Goal: Information Seeking & Learning: Obtain resource

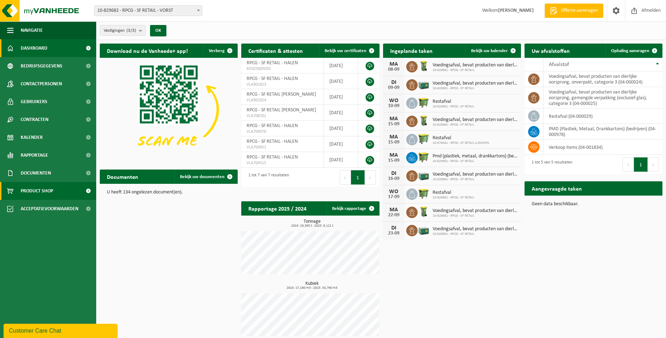
click at [32, 189] on span "Product Shop" at bounding box center [37, 191] width 32 height 18
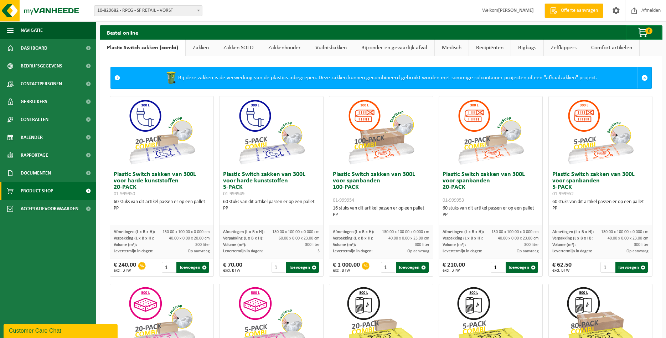
click at [200, 49] on link "Zakken" at bounding box center [201, 48] width 30 height 16
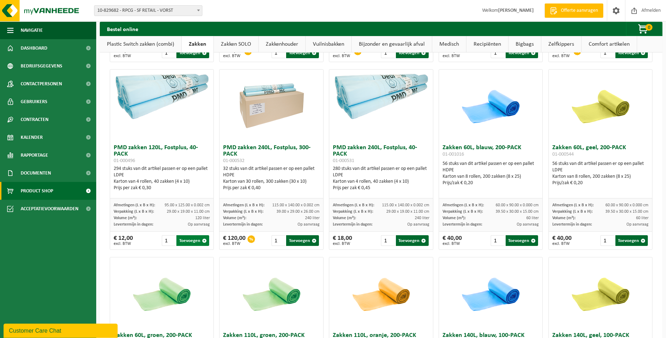
scroll to position [582, 0]
click at [186, 244] on button "Toevoegen" at bounding box center [192, 240] width 33 height 11
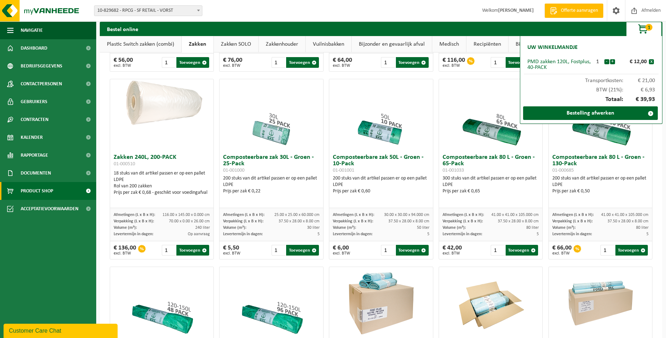
scroll to position [88, 0]
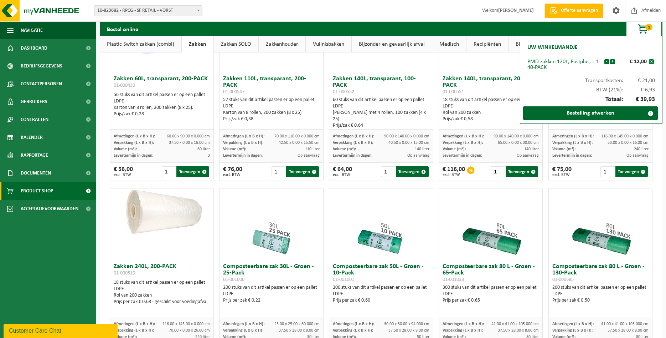
click at [651, 60] on button "x" at bounding box center [651, 61] width 5 height 5
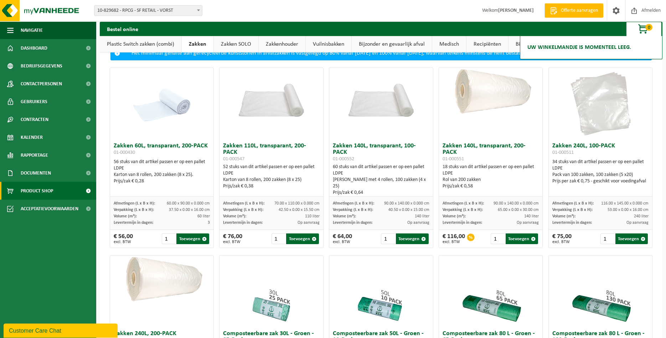
scroll to position [0, 0]
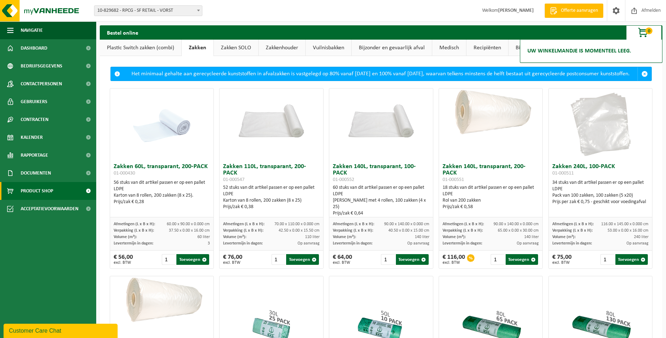
click at [230, 52] on link "Zakken SOLO" at bounding box center [236, 48] width 45 height 16
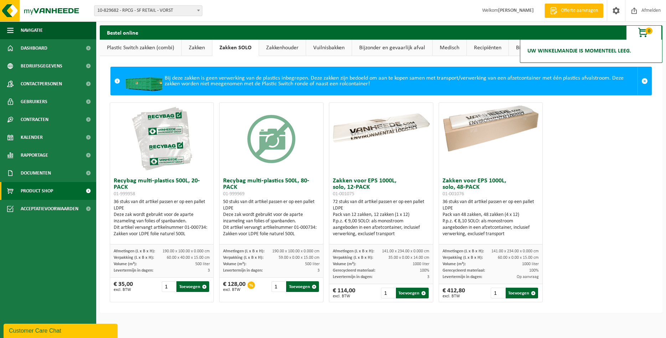
click at [272, 46] on link "Zakkenhouder" at bounding box center [282, 48] width 47 height 16
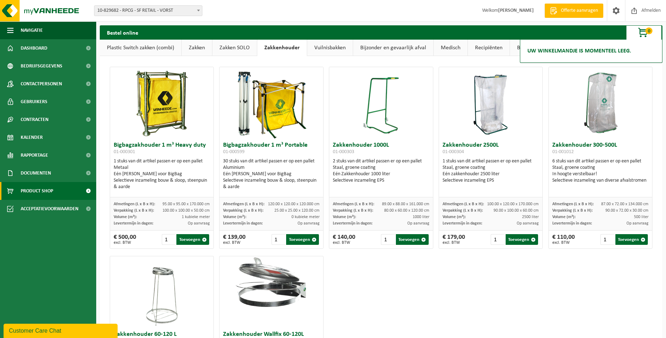
click at [336, 55] on link "Vuilnisbakken" at bounding box center [330, 48] width 46 height 16
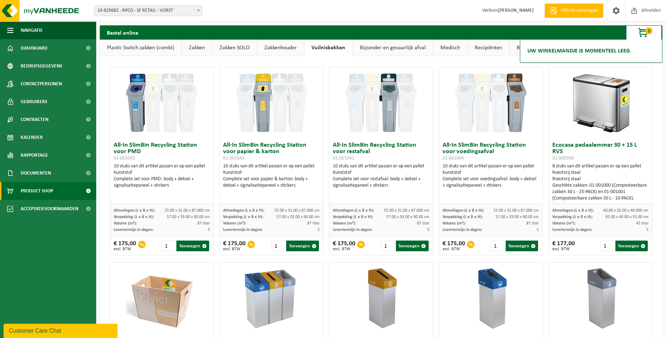
click at [389, 46] on link "Bijzonder en gevaarlijk afval" at bounding box center [393, 48] width 80 height 16
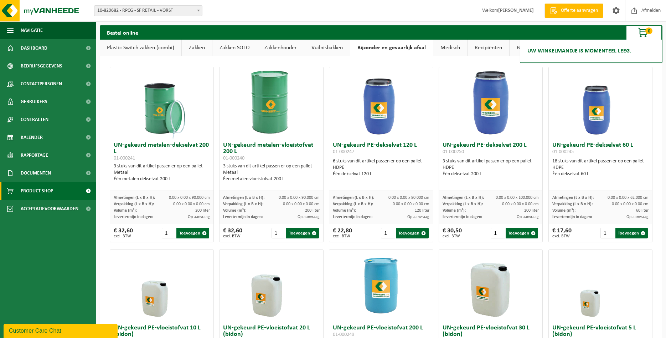
click at [447, 50] on link "Medisch" at bounding box center [450, 48] width 34 height 16
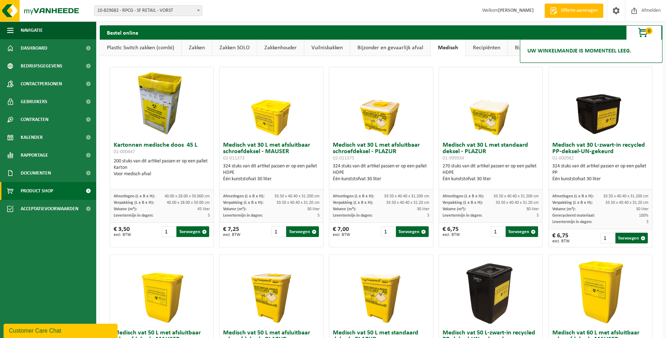
click at [477, 52] on link "Recipiënten" at bounding box center [487, 48] width 42 height 16
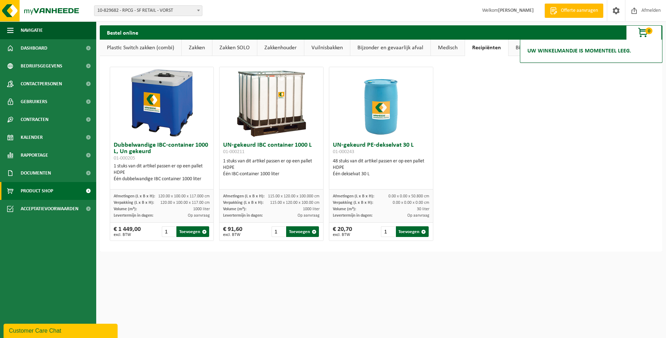
click at [639, 69] on div "Dubbelwandige IBC-container 1000 L, Un gekeurd 01-000205 1 stuks van dit artike…" at bounding box center [381, 153] width 549 height 181
click at [640, 32] on span "button" at bounding box center [644, 33] width 36 height 14
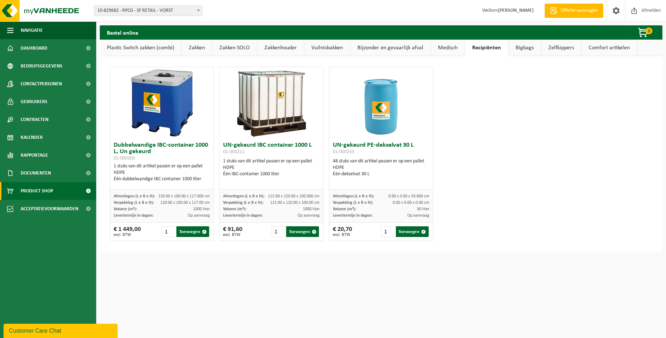
click at [516, 45] on link "Bigbags" at bounding box center [525, 48] width 32 height 16
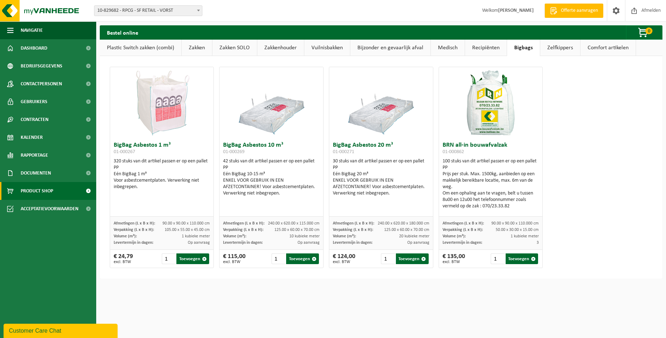
click at [561, 47] on link "Zelfkippers" at bounding box center [560, 48] width 40 height 16
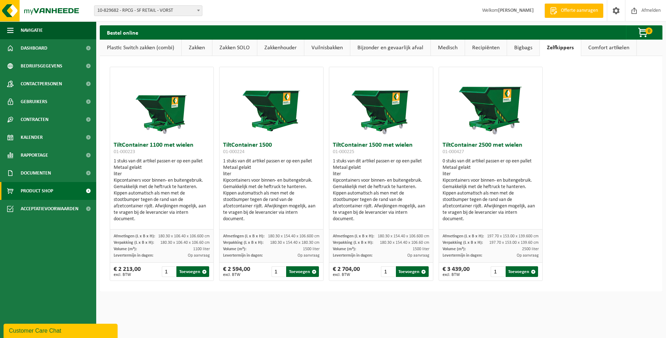
click at [598, 47] on link "Comfort artikelen" at bounding box center [608, 48] width 55 height 16
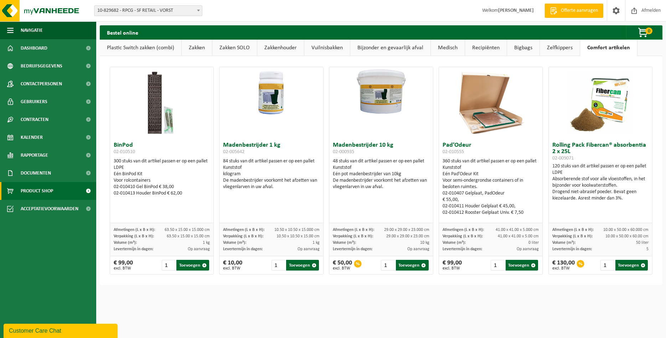
click at [163, 95] on img at bounding box center [161, 102] width 71 height 71
click at [165, 127] on img at bounding box center [161, 102] width 71 height 71
click at [156, 51] on link "Plastic Switch zakken (combi)" at bounding box center [141, 48] width 82 height 16
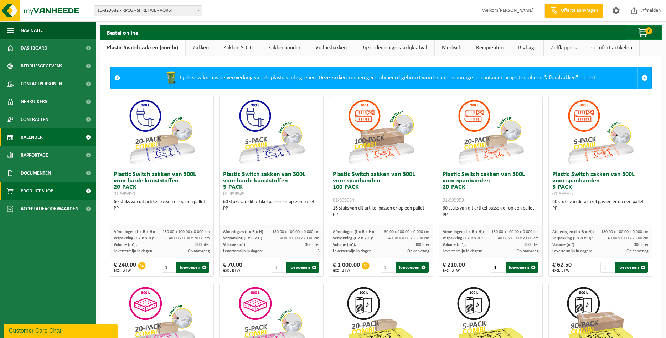
click at [46, 138] on link "Kalender" at bounding box center [48, 137] width 96 height 18
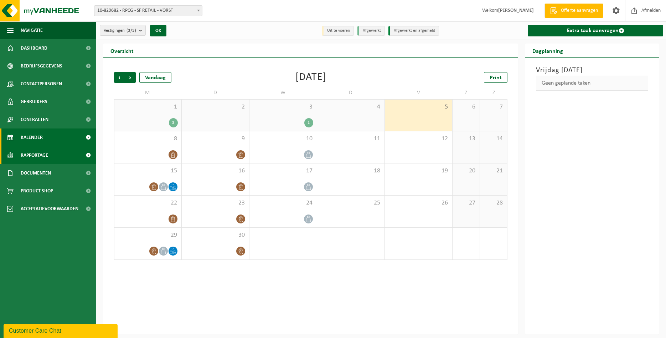
click at [47, 153] on span "Rapportage" at bounding box center [34, 155] width 27 height 18
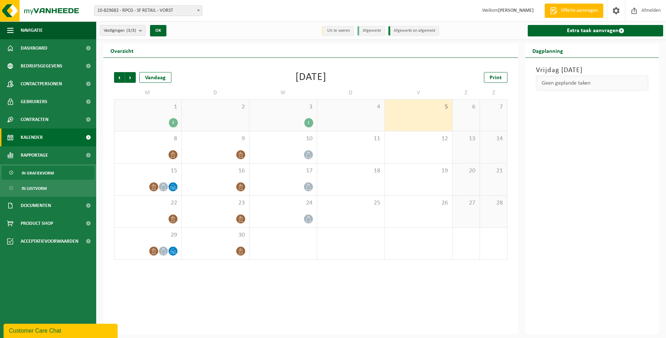
click at [50, 171] on span "In grafiekvorm" at bounding box center [38, 173] width 32 height 14
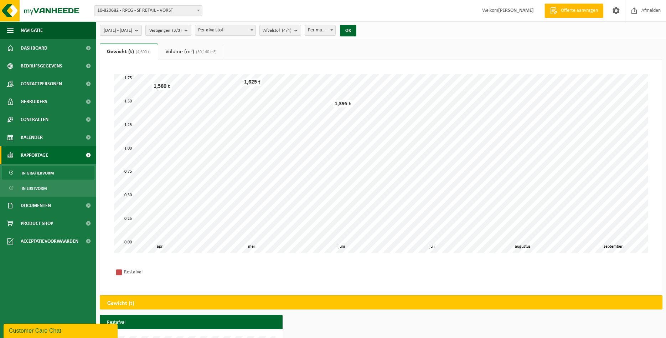
click at [179, 49] on link "Volume (m³) (30,140 m³)" at bounding box center [191, 51] width 66 height 16
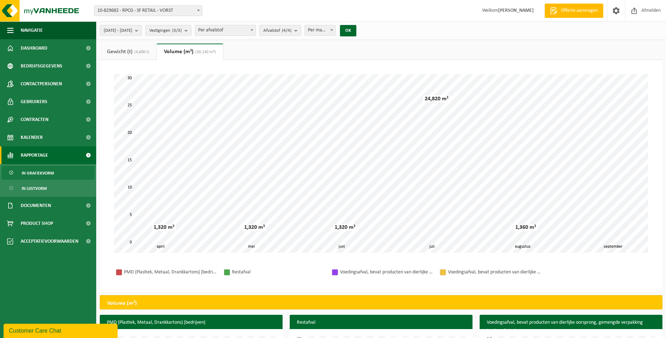
click at [123, 52] on link "Gewicht (t) (4,600 t)" at bounding box center [128, 51] width 57 height 16
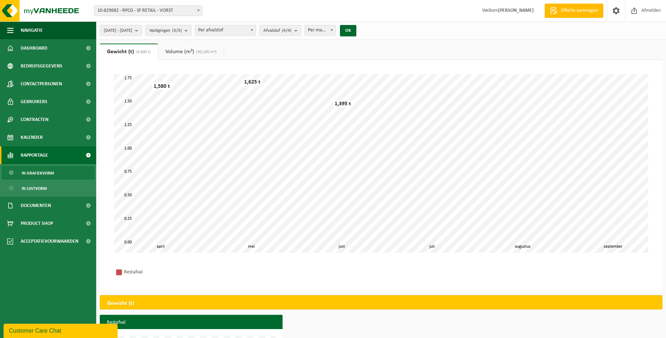
click at [182, 56] on link "Volume (m³) (30,140 m³)" at bounding box center [191, 51] width 66 height 16
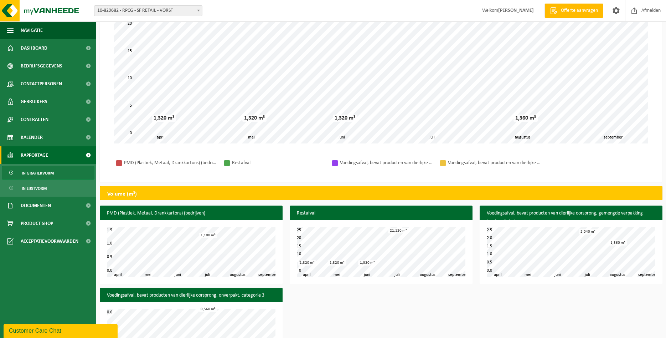
scroll to position [140, 0]
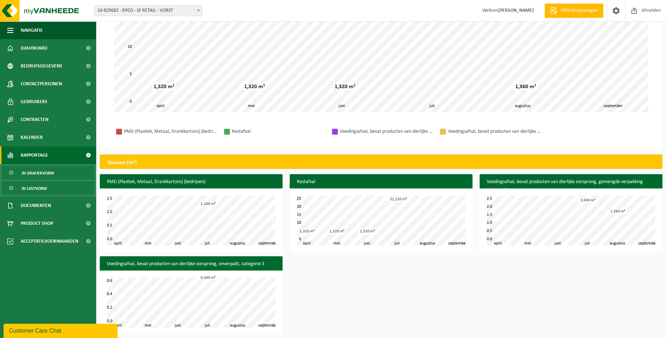
click at [54, 190] on link "In lijstvorm" at bounding box center [48, 188] width 93 height 14
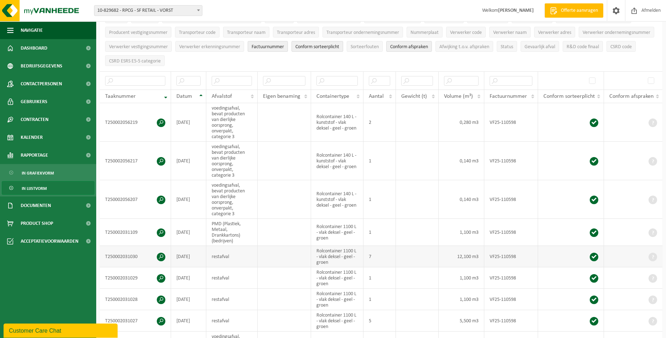
scroll to position [73, 0]
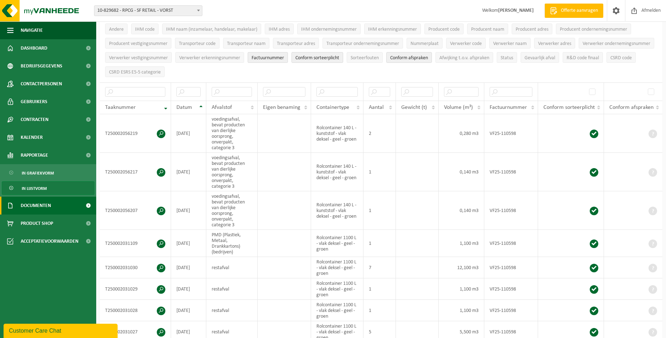
click at [66, 202] on link "Documenten" at bounding box center [48, 205] width 96 height 18
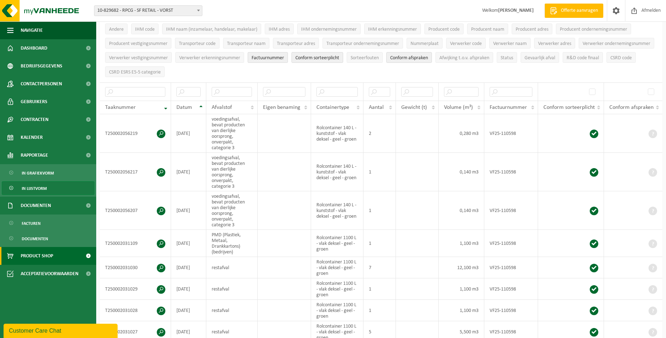
click at [58, 253] on link "Product Shop" at bounding box center [48, 256] width 96 height 18
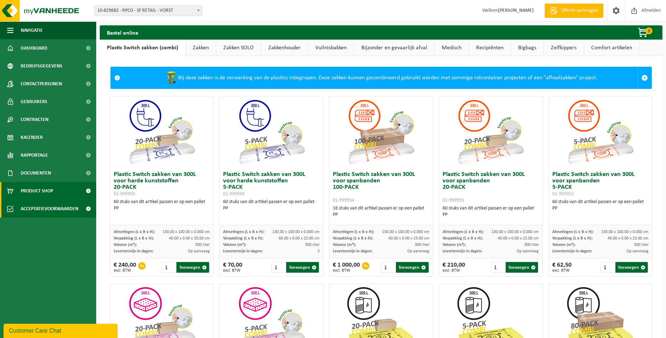
click at [60, 209] on span "Acceptatievoorwaarden" at bounding box center [50, 209] width 58 height 18
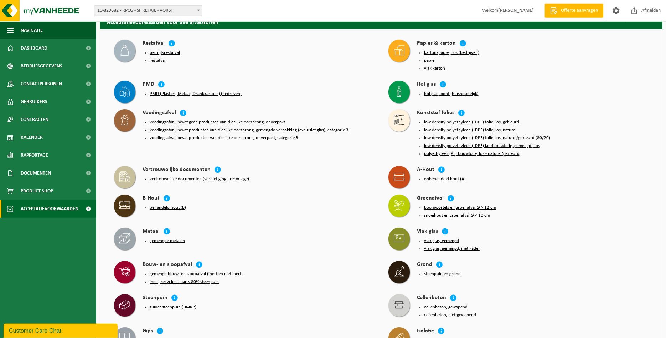
scroll to position [109, 0]
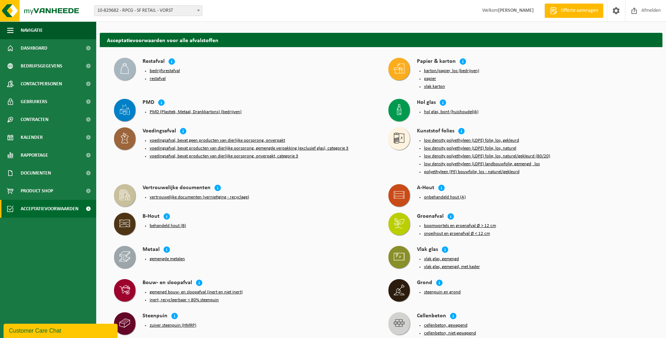
click at [201, 138] on button "voedingsafval, bevat geen producten van dierlijke oorsprong, onverpakt" at bounding box center [217, 141] width 135 height 6
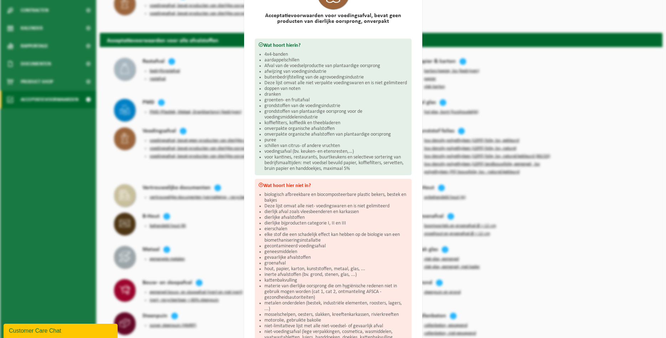
scroll to position [0, 0]
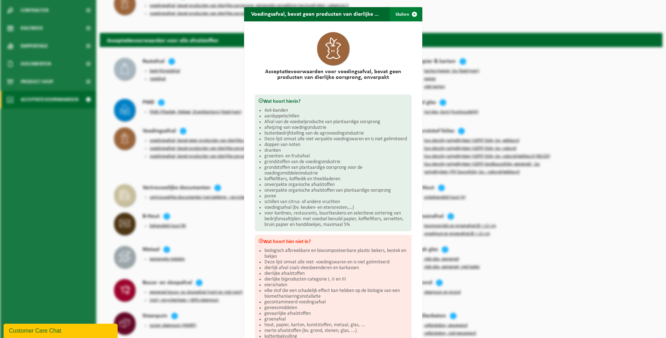
click at [413, 12] on span "button" at bounding box center [414, 14] width 14 height 14
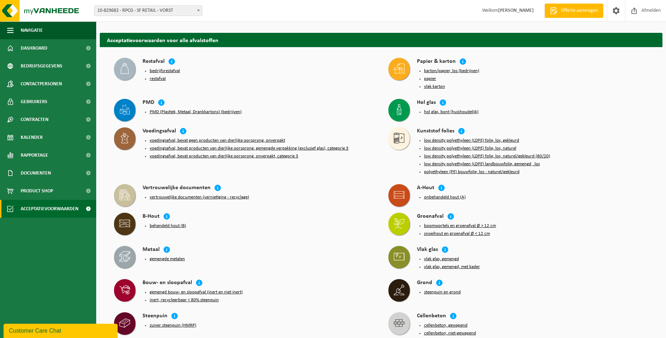
click at [197, 145] on button "voedingsafval, bevat producten van dierlijke oorsprong, gemengde verpakking (ex…" at bounding box center [249, 148] width 199 height 6
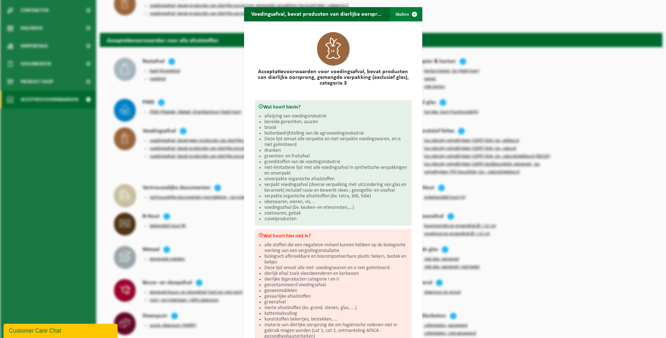
click at [416, 12] on span "button" at bounding box center [414, 14] width 14 height 14
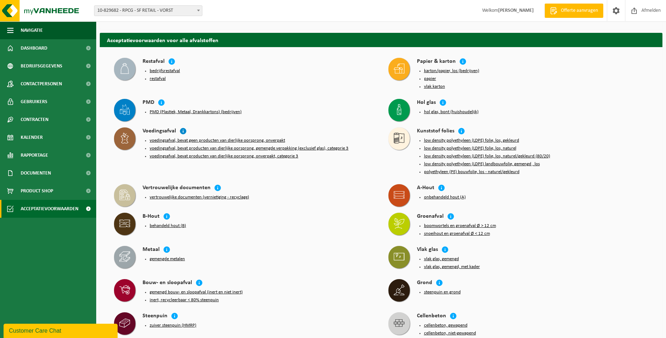
click at [183, 127] on icon at bounding box center [183, 130] width 7 height 7
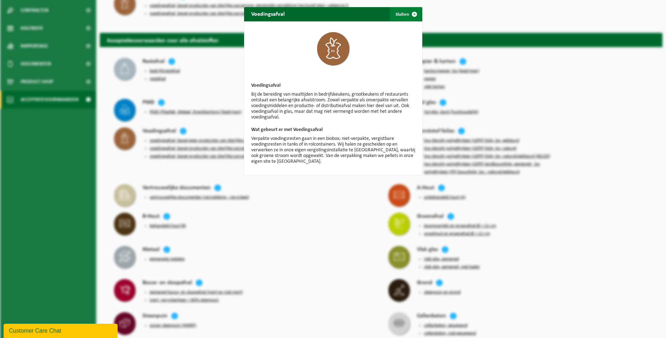
click at [414, 13] on span "button" at bounding box center [414, 14] width 14 height 14
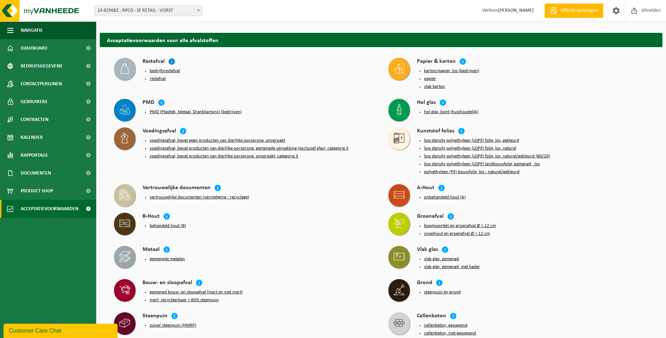
click at [171, 58] on icon at bounding box center [171, 61] width 7 height 7
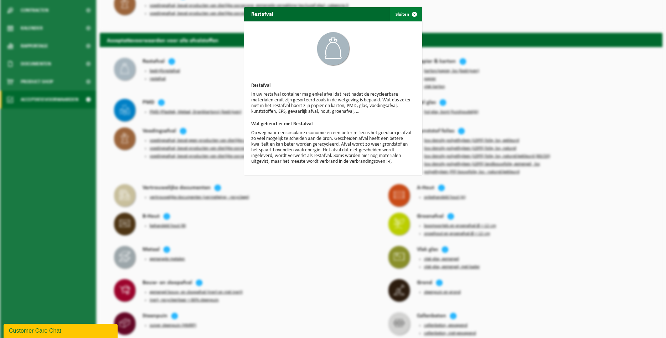
drag, startPoint x: 417, startPoint y: 15, endPoint x: 397, endPoint y: 19, distance: 19.6
click at [416, 15] on span "button" at bounding box center [414, 14] width 14 height 14
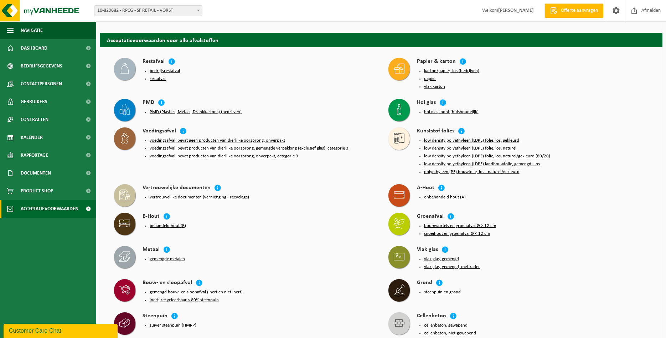
click at [176, 68] on button "bedrijfsrestafval" at bounding box center [165, 71] width 30 height 6
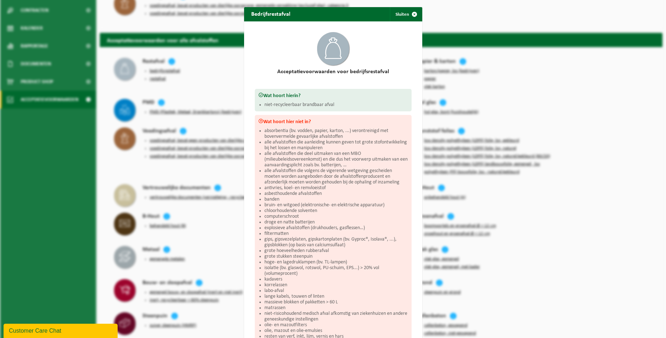
scroll to position [98, 0]
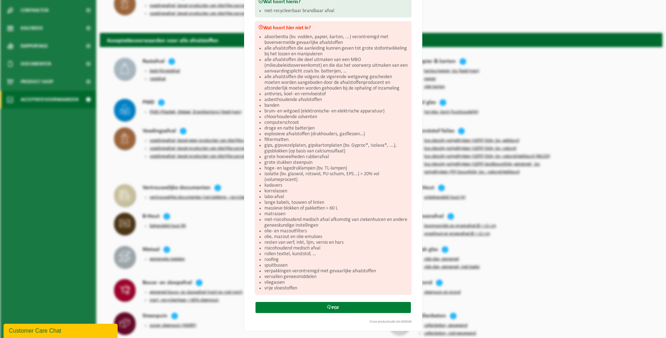
click at [364, 306] on link "PDF" at bounding box center [333, 307] width 155 height 11
click at [205, 209] on div "Bedrijfsrestafval Sluiten Acceptatievoorwaarden voor bedrijfsrestafval Wat hoor…" at bounding box center [333, 169] width 666 height 338
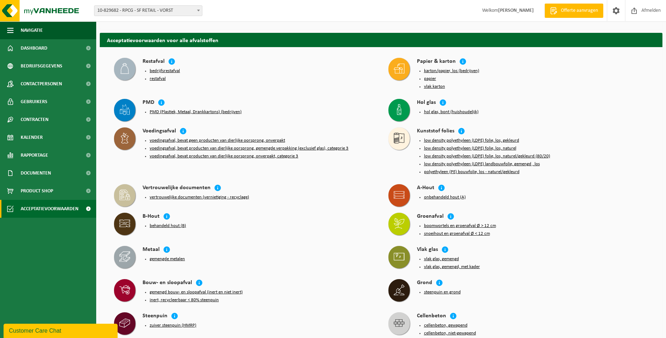
click at [154, 72] on ul "bedrijfsrestafval restafval" at bounding box center [262, 75] width 225 height 14
click at [154, 76] on button "restafval" at bounding box center [158, 79] width 16 height 6
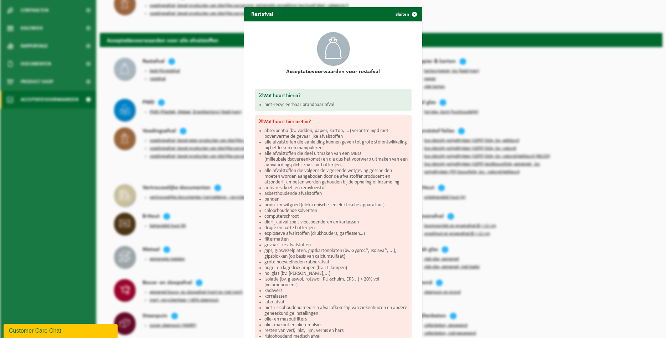
scroll to position [107, 0]
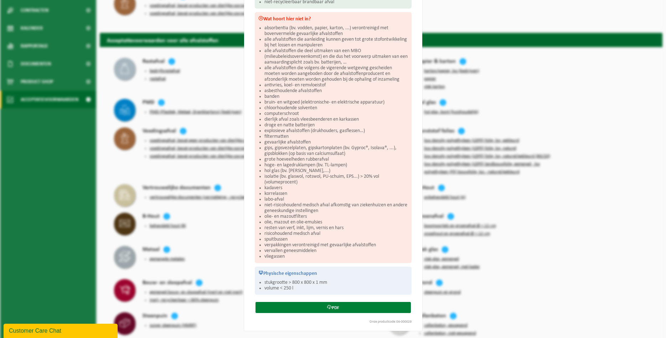
click at [333, 309] on link "PDF" at bounding box center [333, 307] width 155 height 11
click at [518, 86] on div "Restafval Sluiten Acceptatievoorwaarden voor restafval Wat hoort hierin? niet-r…" at bounding box center [333, 169] width 666 height 338
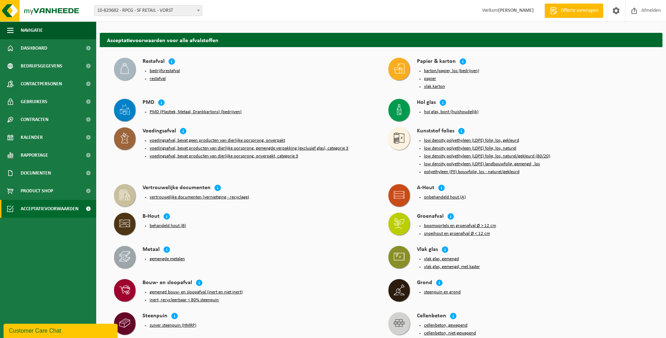
click at [220, 138] on button "voedingsafval, bevat geen producten van dierlijke oorsprong, onverpakt" at bounding box center [217, 141] width 135 height 6
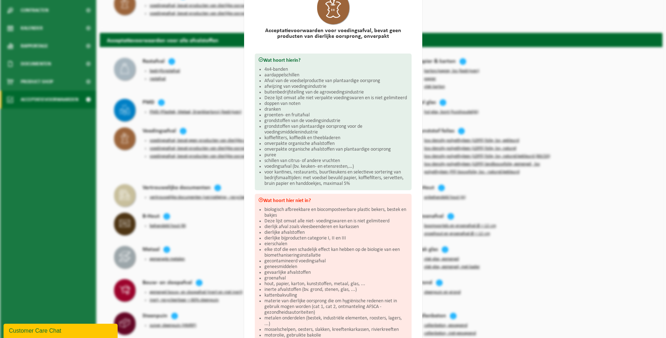
scroll to position [28, 0]
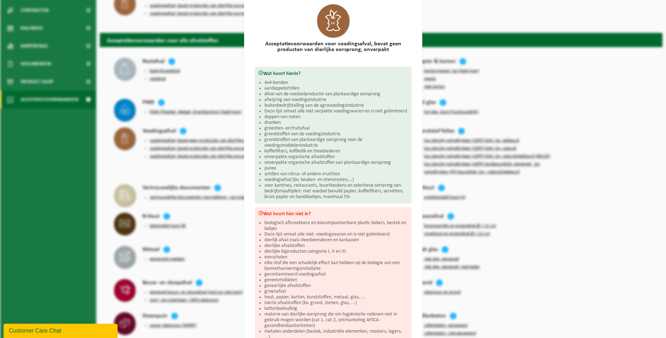
click at [225, 93] on div "Voedingsafval, bevat geen producten van dierlijke oorsprong, onverpakt Sluiten …" at bounding box center [333, 169] width 666 height 338
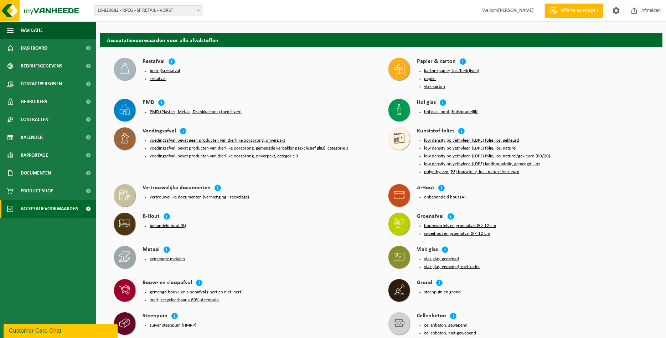
click at [198, 145] on button "voedingsafval, bevat producten van dierlijke oorsprong, gemengde verpakking (ex…" at bounding box center [249, 148] width 199 height 6
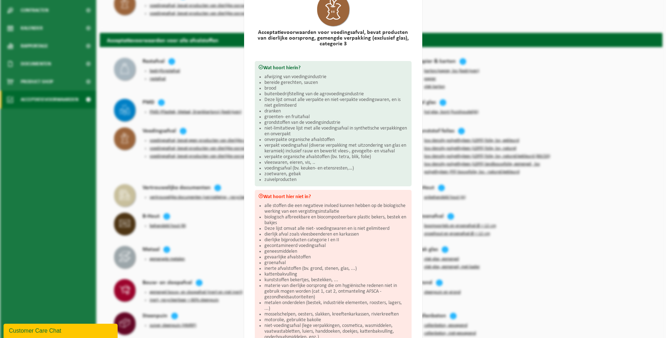
scroll to position [111, 0]
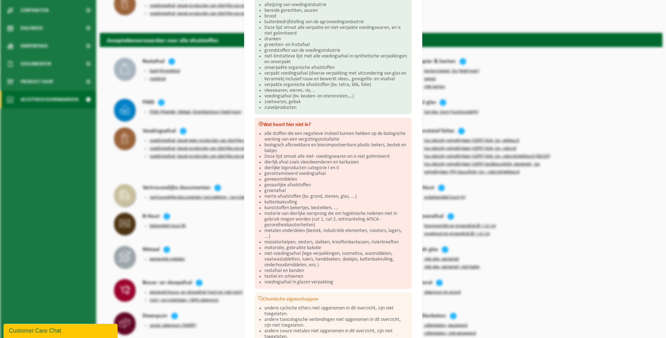
click at [222, 86] on div "Voedingsafval, bevat producten van dierlijke oorsprong, gemengde verpakking (ex…" at bounding box center [333, 169] width 666 height 338
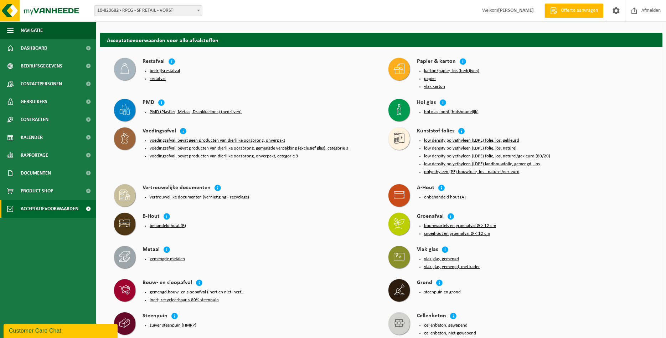
click at [212, 153] on button "voedingsafval, bevat producten van dierlijke oorsprong, onverpakt, categorie 3" at bounding box center [224, 156] width 149 height 6
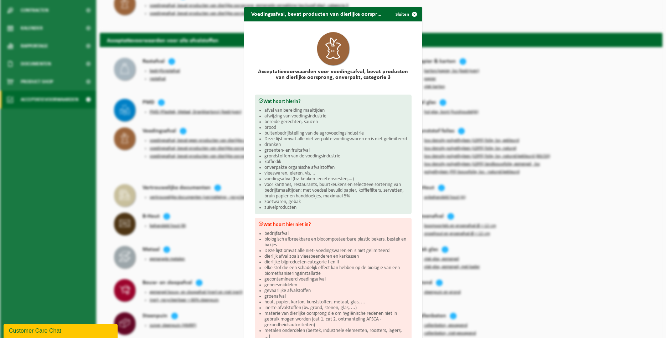
click at [225, 101] on div "Voedingsafval, bevat producten van dierlijke oorsprong, onverpakt, categorie 3 …" at bounding box center [333, 169] width 666 height 338
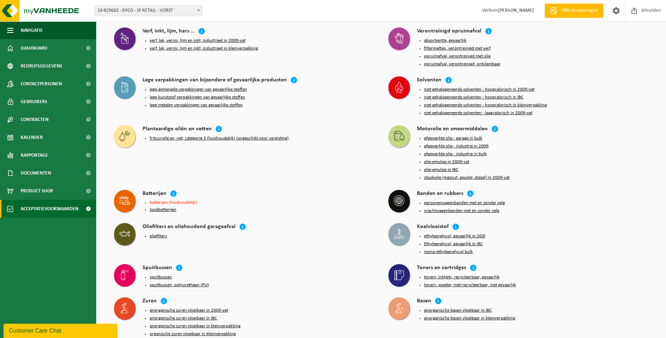
scroll to position [436, 0]
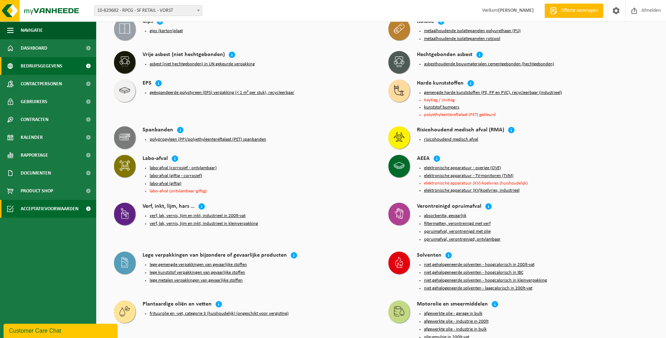
click at [43, 68] on span "Bedrijfsgegevens" at bounding box center [42, 66] width 42 height 18
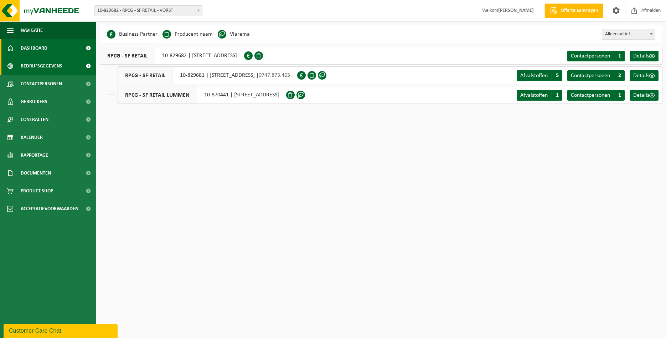
click at [47, 50] on link "Dashboard" at bounding box center [48, 48] width 96 height 18
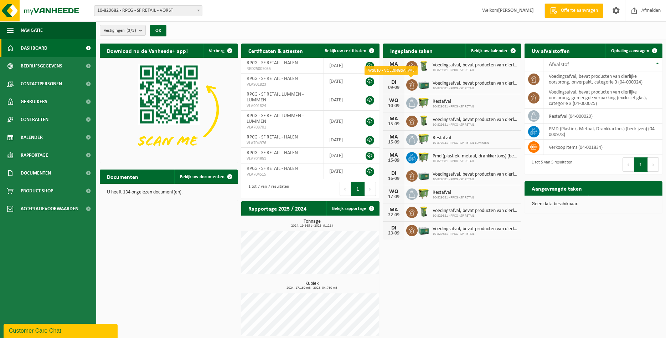
click at [411, 87] on icon at bounding box center [411, 84] width 7 height 7
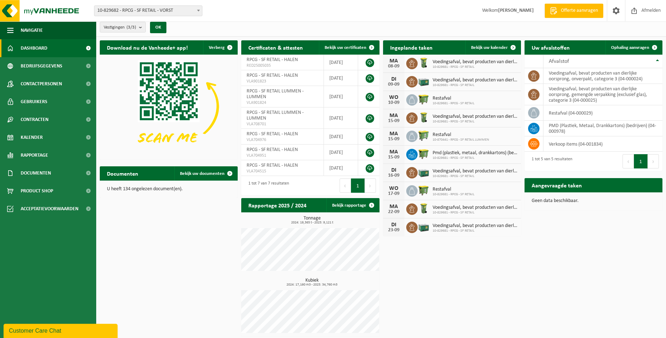
scroll to position [5, 0]
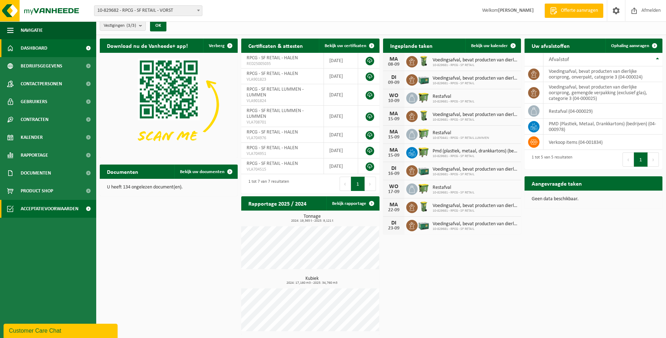
click at [53, 207] on span "Acceptatievoorwaarden" at bounding box center [50, 209] width 58 height 18
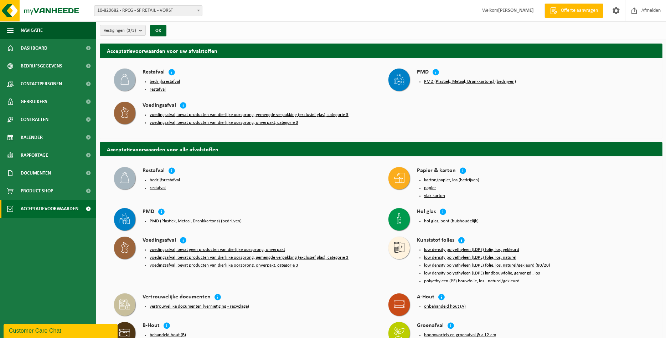
click at [334, 254] on button "voedingsafval, bevat producten van dierlijke oorsprong, gemengde verpakking (ex…" at bounding box center [249, 257] width 199 height 6
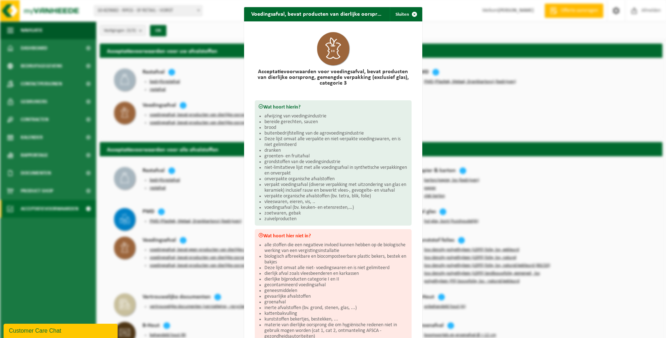
scroll to position [193, 0]
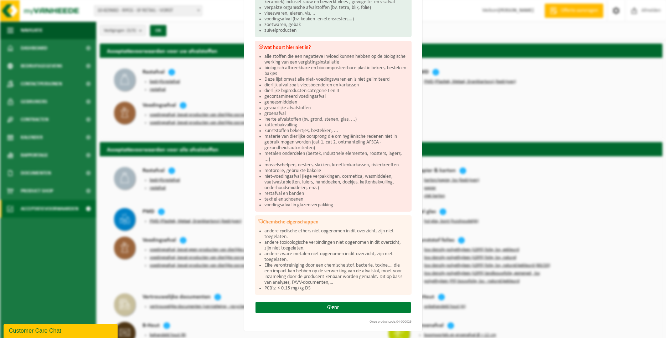
click at [342, 309] on link "PDF" at bounding box center [333, 307] width 155 height 11
click at [104, 80] on div "Voedingsafval, bevat producten van dierlijke oorsprong, gemengde verpakking (ex…" at bounding box center [333, 169] width 666 height 338
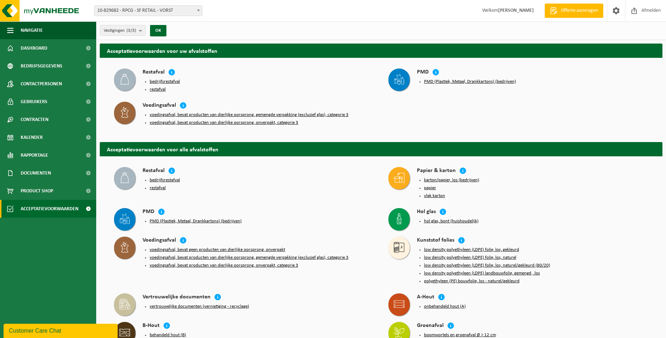
click at [479, 79] on button "PMD (Plastiek, Metaal, Drankkartons) (bedrijven)" at bounding box center [470, 82] width 92 height 6
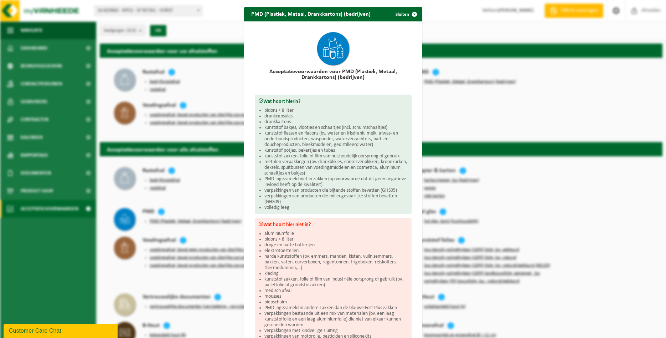
scroll to position [74, 0]
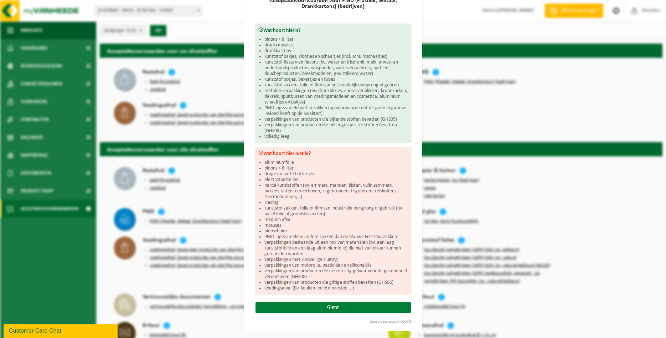
click at [358, 306] on link "PDF" at bounding box center [333, 307] width 155 height 11
click at [482, 47] on div "PMD (Plastiek, Metaal, Drankkartons) (bedrijven) Sluiten Acceptatievoorwaarden …" at bounding box center [333, 169] width 666 height 338
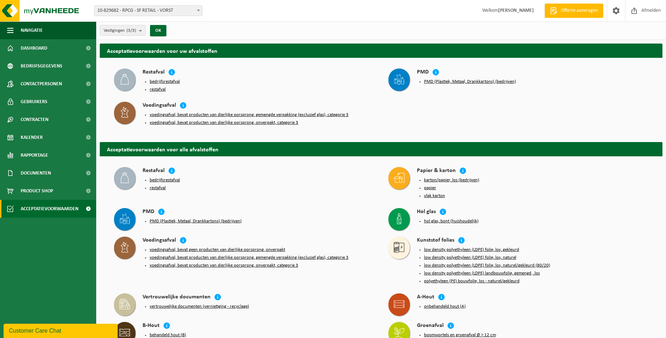
click at [274, 121] on button "voedingsafval, bevat producten van dierlijke oorsprong, onverpakt, categorie 3" at bounding box center [224, 123] width 149 height 6
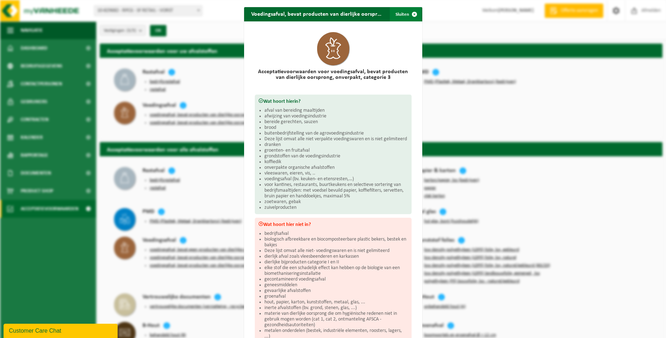
click at [413, 13] on span "button" at bounding box center [414, 14] width 14 height 14
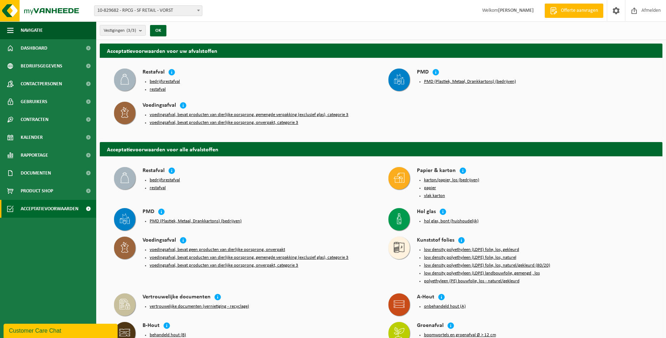
click at [317, 112] on button "voedingsafval, bevat producten van dierlijke oorsprong, gemengde verpakking (ex…" at bounding box center [249, 115] width 199 height 6
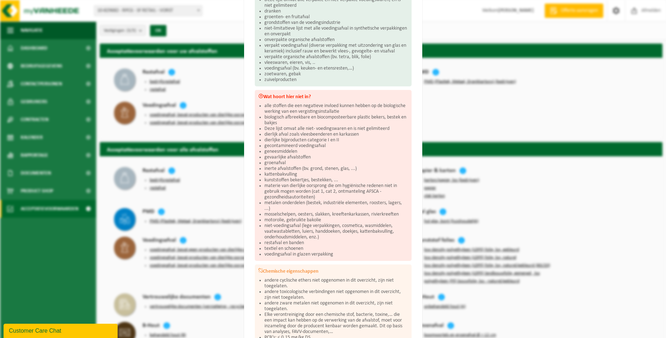
scroll to position [0, 0]
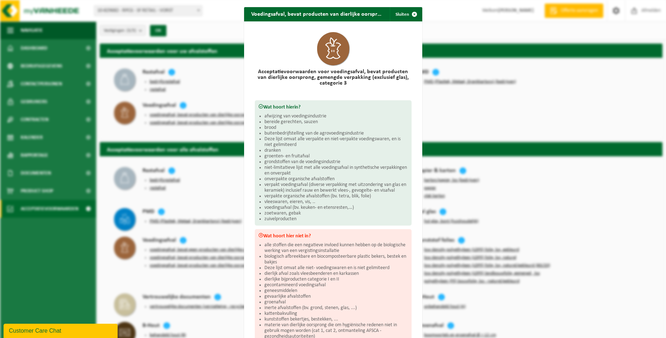
click at [239, 83] on div "Voedingsafval, bevat producten van dierlijke oorsprong, gemengde verpakking (ex…" at bounding box center [333, 169] width 666 height 338
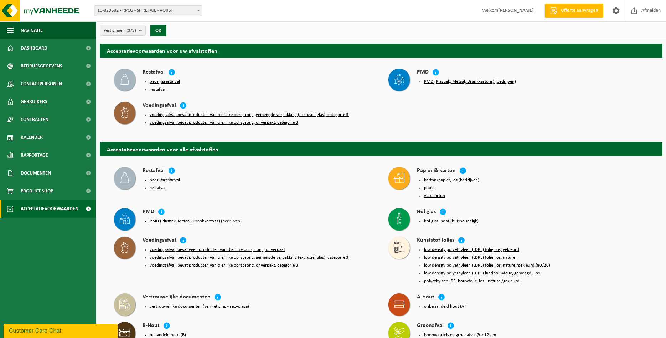
click at [177, 81] on button "bedrijfsrestafval" at bounding box center [165, 82] width 30 height 6
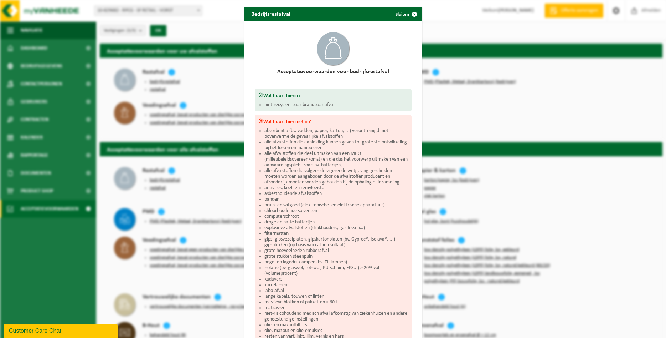
scroll to position [98, 0]
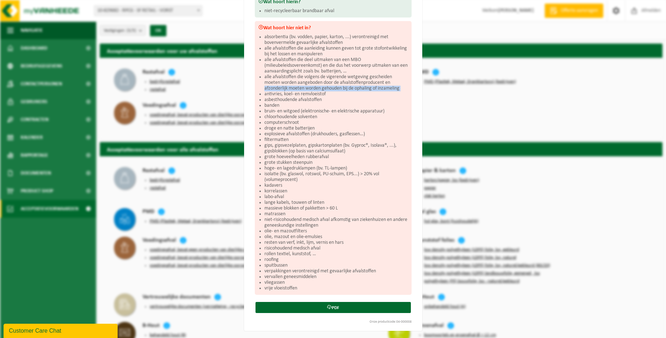
click at [219, 86] on div "Bedrijfsrestafval Sluiten Acceptatievoorwaarden voor bedrijfsrestafval Wat hoor…" at bounding box center [333, 169] width 666 height 338
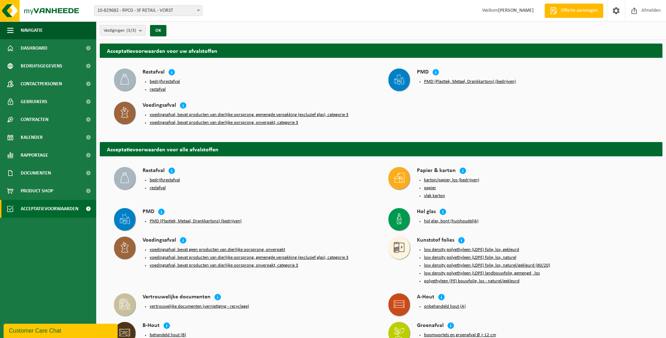
click at [231, 112] on button "voedingsafval, bevat producten van dierlijke oorsprong, gemengde verpakking (ex…" at bounding box center [249, 115] width 199 height 6
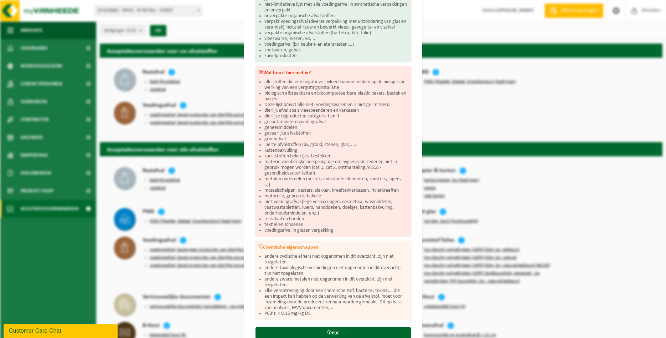
scroll to position [193, 0]
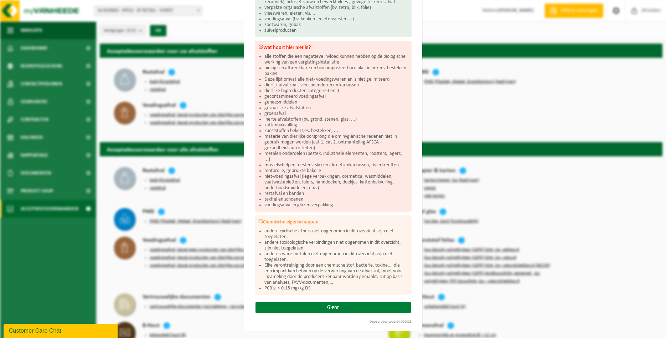
click at [377, 312] on link "PDF" at bounding box center [333, 307] width 155 height 11
click at [209, 91] on div "Voedingsafval, bevat producten van dierlijke oorsprong, gemengde verpakking (ex…" at bounding box center [333, 169] width 666 height 338
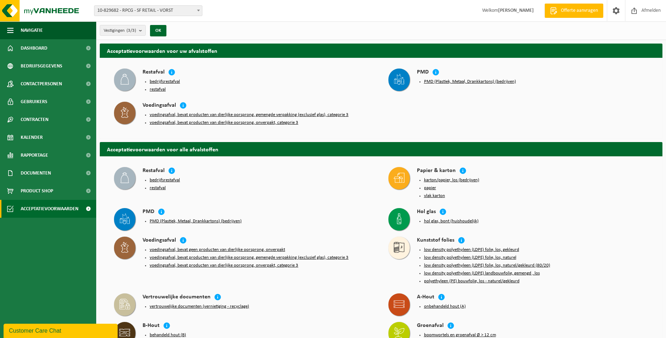
click at [180, 112] on button "voedingsafval, bevat producten van dierlijke oorsprong, gemengde verpakking (ex…" at bounding box center [249, 115] width 199 height 6
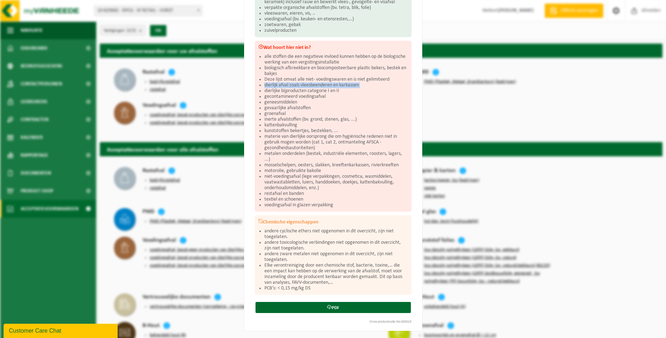
click at [205, 85] on div "Voedingsafval, bevat producten van dierlijke oorsprong, gemengde verpakking (ex…" at bounding box center [333, 169] width 666 height 338
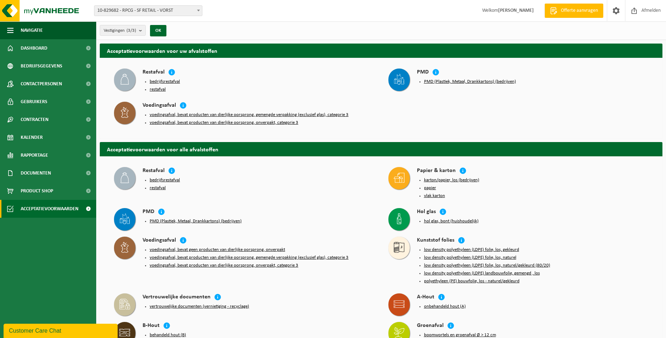
click at [229, 120] on button "voedingsafval, bevat producten van dierlijke oorsprong, onverpakt, categorie 3" at bounding box center [224, 123] width 149 height 6
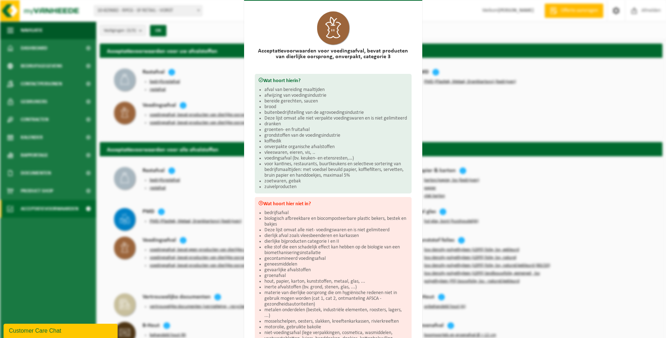
scroll to position [0, 0]
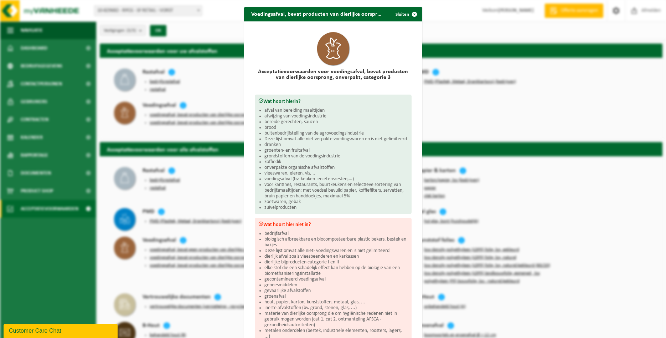
click at [442, 30] on div "Voedingsafval, bevat producten van dierlijke oorsprong, onverpakt, categorie 3 …" at bounding box center [333, 169] width 666 height 338
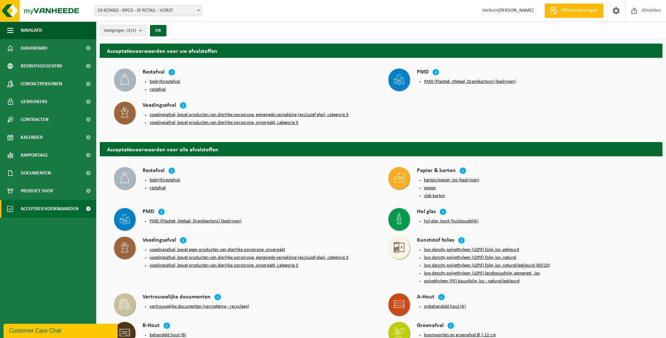
click at [219, 120] on button "voedingsafval, bevat producten van dierlijke oorsprong, onverpakt, categorie 3" at bounding box center [224, 123] width 149 height 6
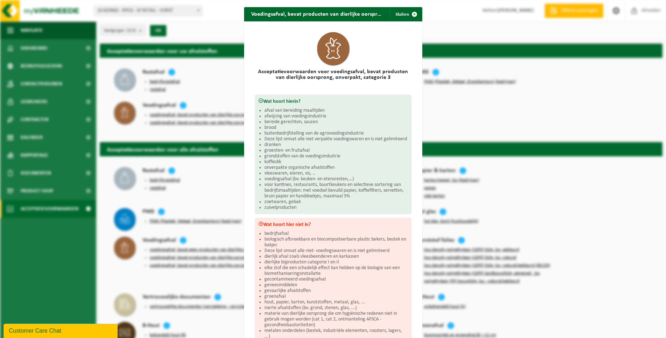
drag, startPoint x: 416, startPoint y: 13, endPoint x: 412, endPoint y: 17, distance: 6.1
click at [416, 13] on span "button" at bounding box center [414, 14] width 14 height 14
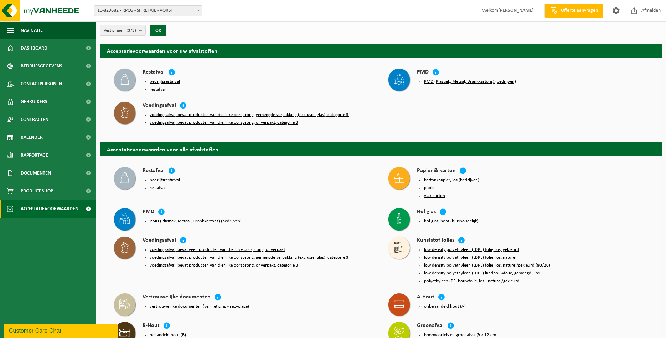
click at [258, 120] on button "voedingsafval, bevat producten van dierlijke oorsprong, onverpakt, categorie 3" at bounding box center [224, 123] width 149 height 6
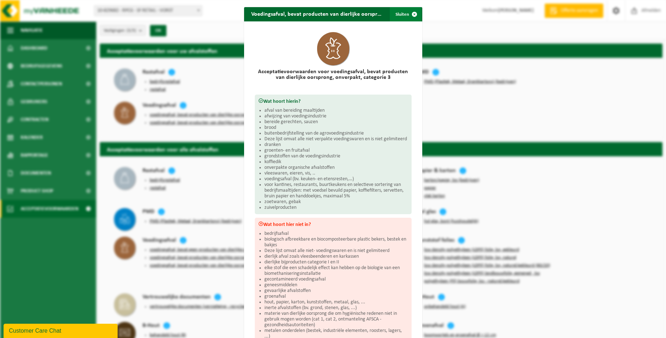
click at [416, 13] on span "button" at bounding box center [414, 14] width 14 height 14
